Goal: Information Seeking & Learning: Learn about a topic

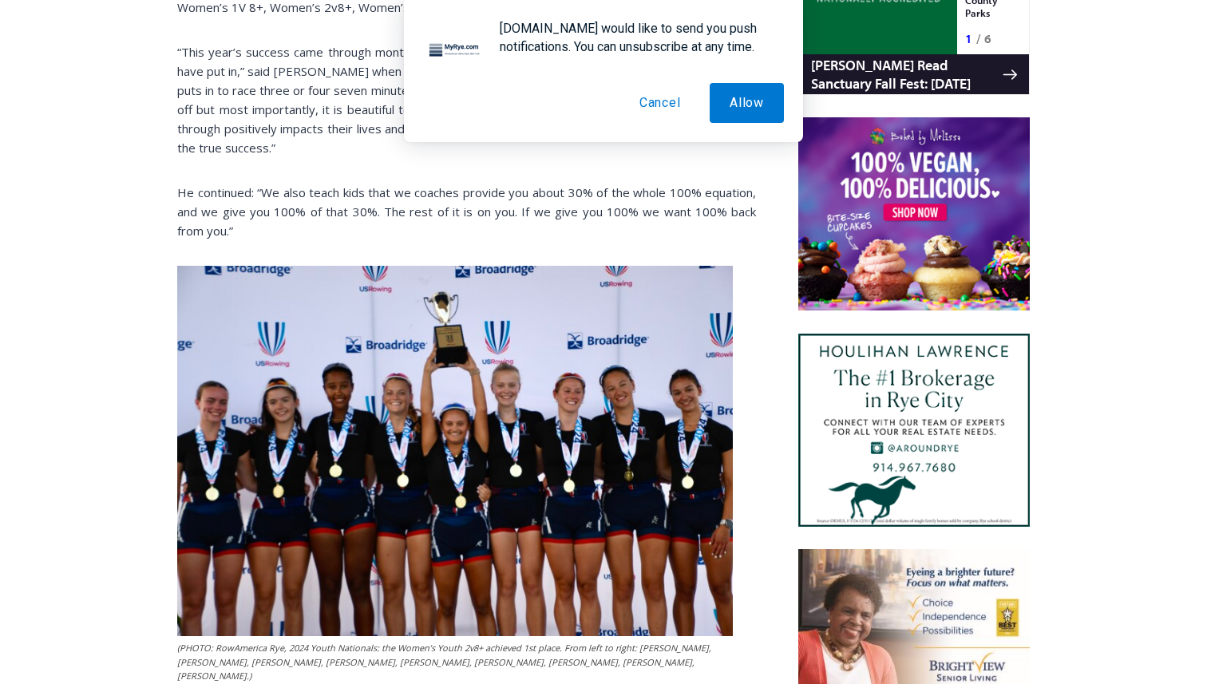
scroll to position [1146, 0]
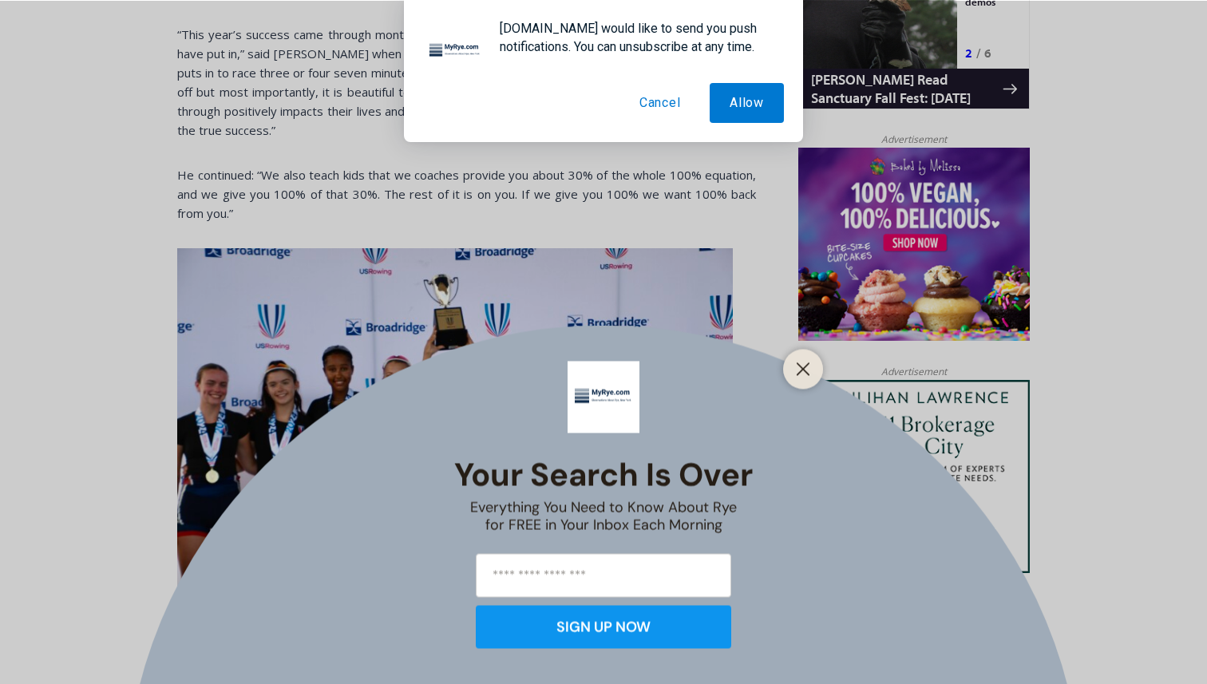
click at [367, 470] on div "Your Search is Over Everything You Need to Know About Rye for FREE in Your Inbo…" at bounding box center [603, 342] width 1207 height 684
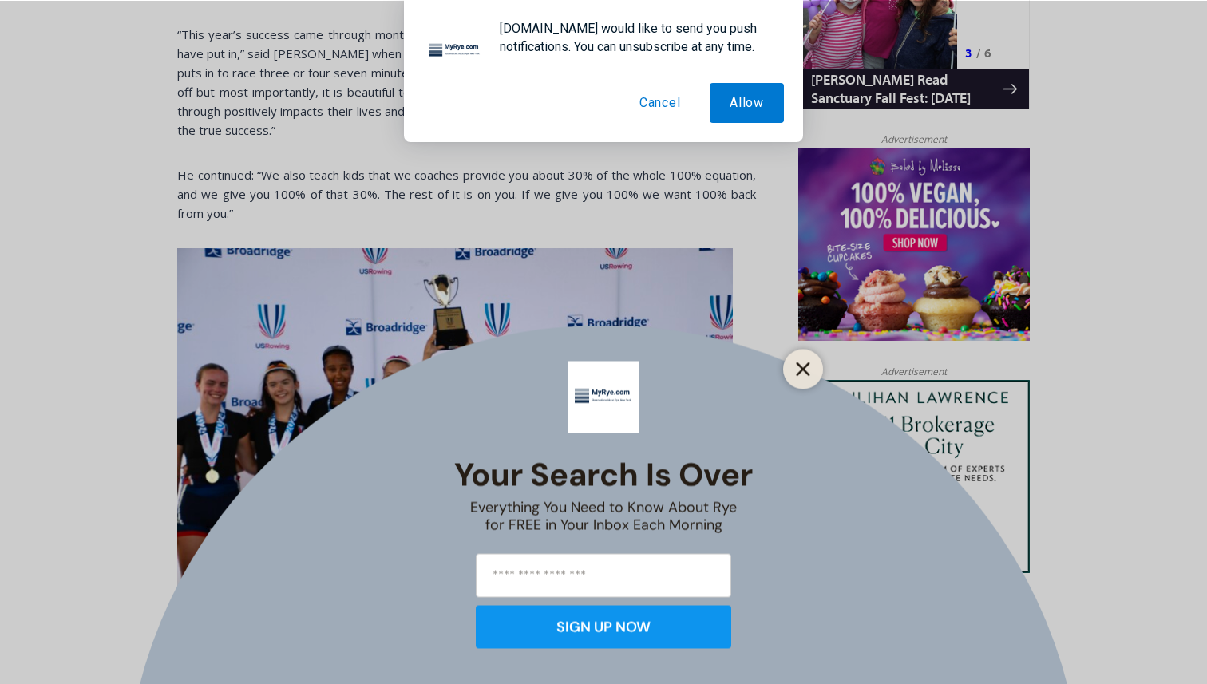
click at [801, 370] on icon "Close" at bounding box center [803, 369] width 14 height 14
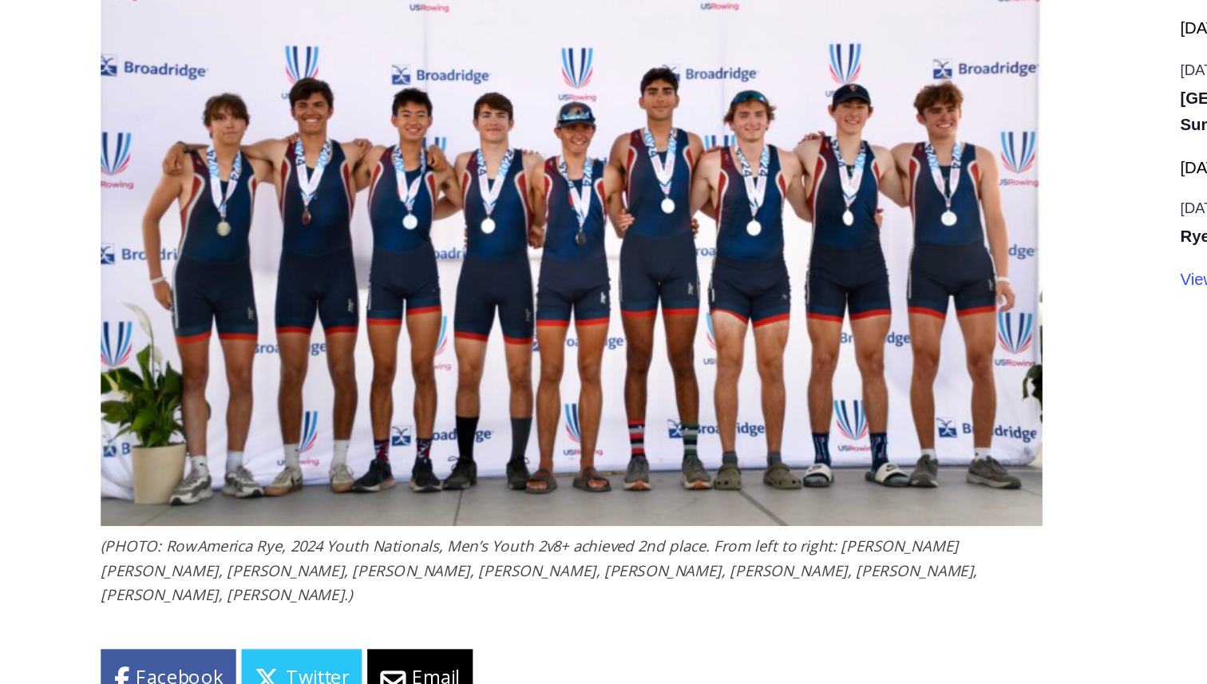
scroll to position [2577, 0]
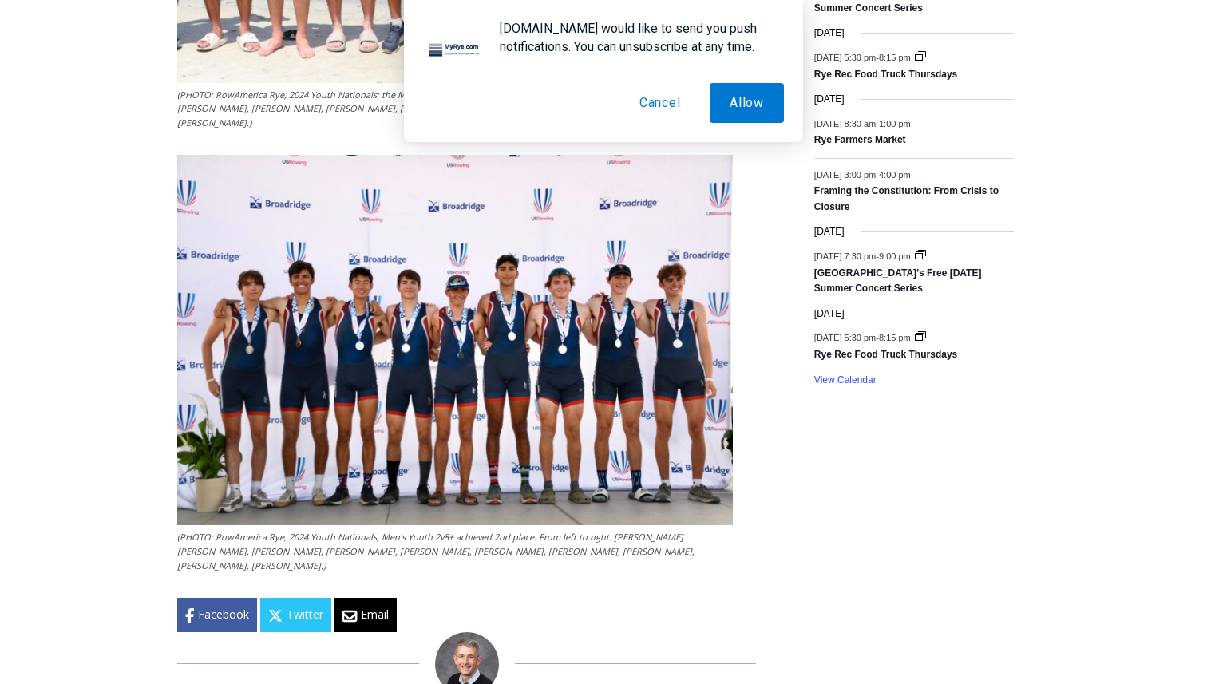
click at [255, 530] on figcaption "(PHOTO: RowAmerica Rye, 2024 Youth Nationals, Men’s Youth 2v8+ achieved 2nd pla…" at bounding box center [455, 551] width 556 height 42
drag, startPoint x: 255, startPoint y: 520, endPoint x: 235, endPoint y: 520, distance: 20.0
click at [235, 530] on figcaption "(PHOTO: RowAmerica Rye, 2024 Youth Nationals, Men’s Youth 2v8+ achieved 2nd pla…" at bounding box center [455, 551] width 556 height 42
